Goal: Navigation & Orientation: Find specific page/section

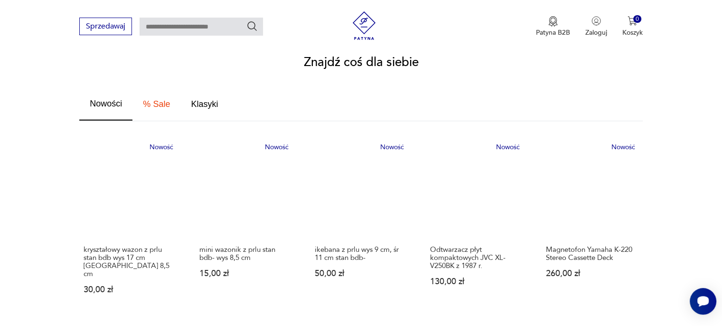
scroll to position [522, 0]
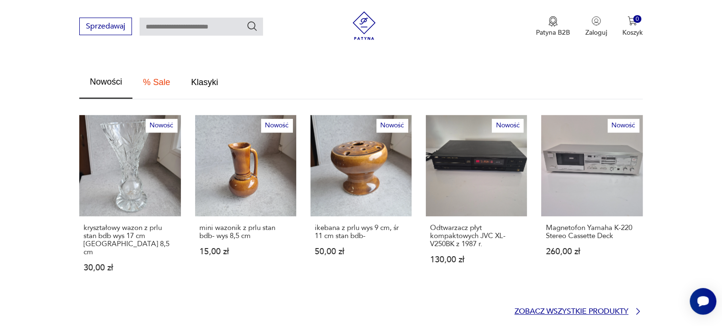
click at [558, 308] on p "Zobacz wszystkie produkty" at bounding box center [571, 311] width 114 height 6
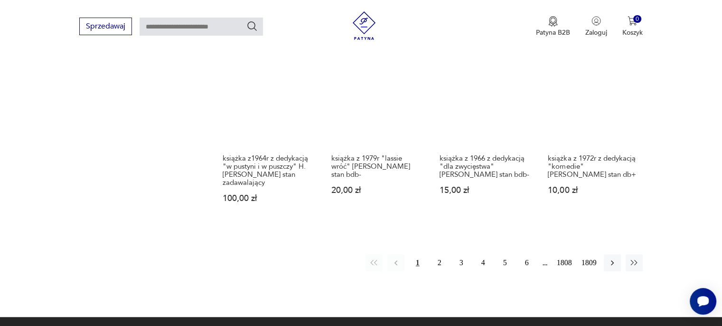
scroll to position [802, 0]
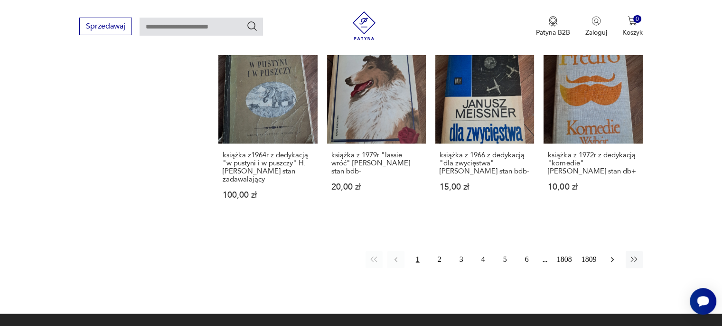
click at [613, 254] on icon "button" at bounding box center [612, 258] width 9 height 9
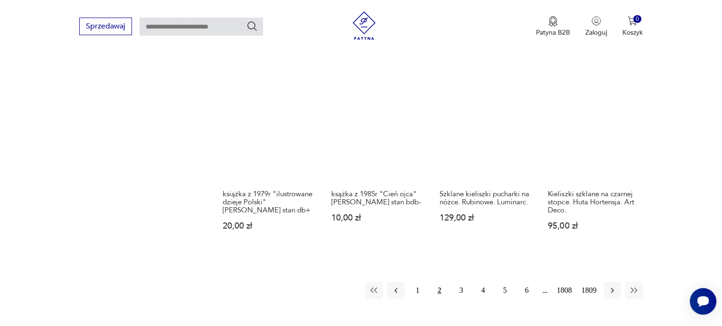
scroll to position [787, 0]
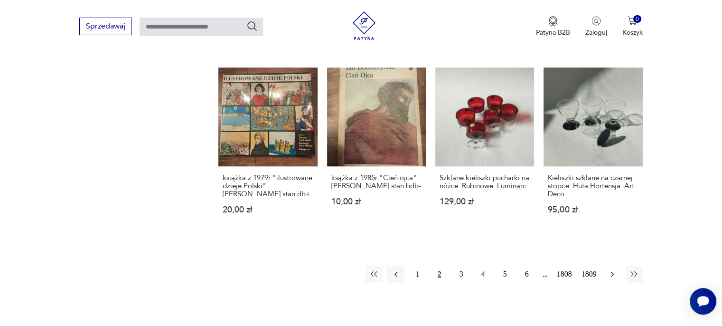
click at [613, 271] on icon "button" at bounding box center [612, 273] width 3 height 5
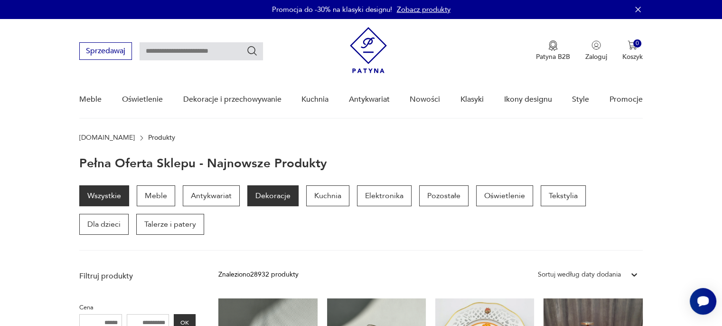
click at [282, 200] on p "Dekoracje" at bounding box center [272, 195] width 51 height 21
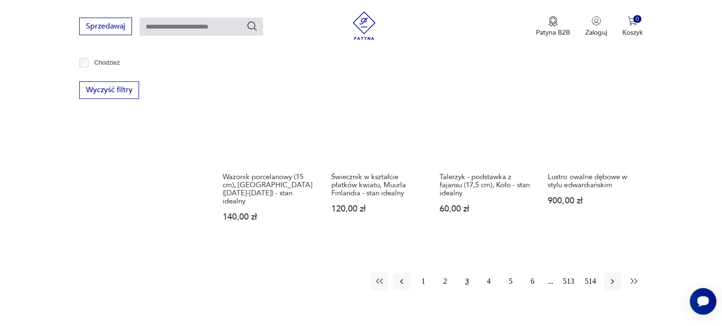
scroll to position [948, 0]
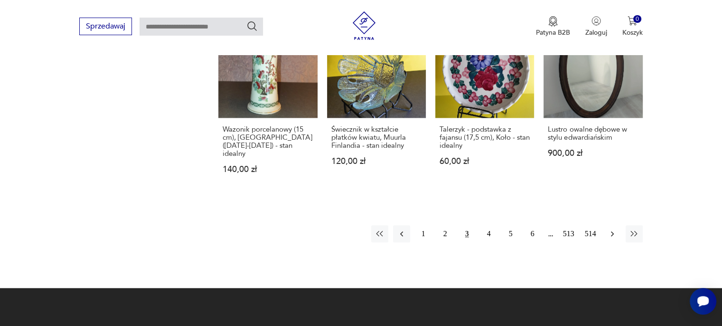
click at [611, 229] on icon "button" at bounding box center [612, 233] width 9 height 9
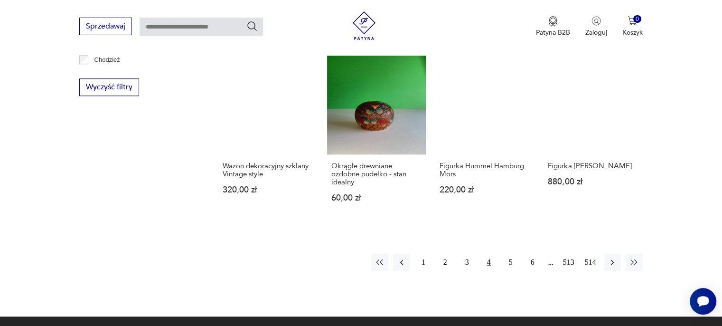
scroll to position [963, 0]
